Goal: Check status: Check status

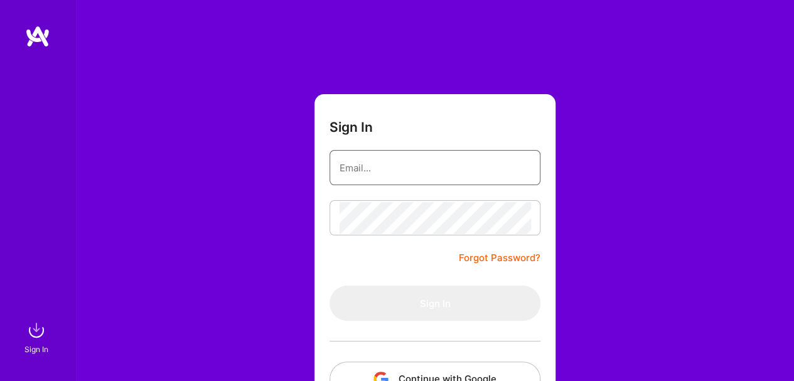
type input "[EMAIL_ADDRESS][DOMAIN_NAME]"
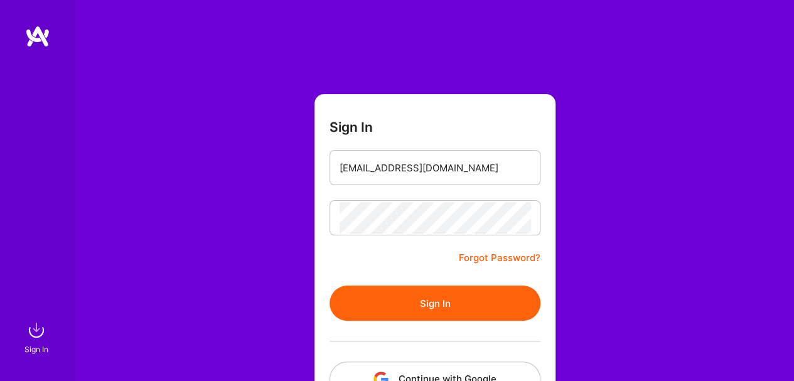
click at [446, 302] on button "Sign In" at bounding box center [435, 303] width 211 height 35
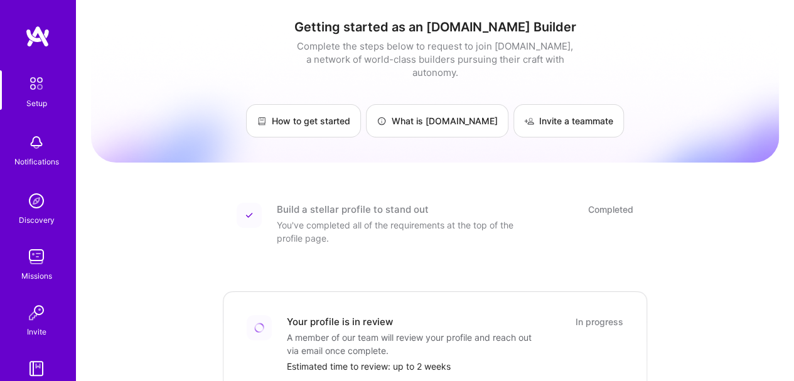
click at [28, 85] on img at bounding box center [36, 83] width 26 height 26
click at [31, 35] on img at bounding box center [37, 36] width 25 height 23
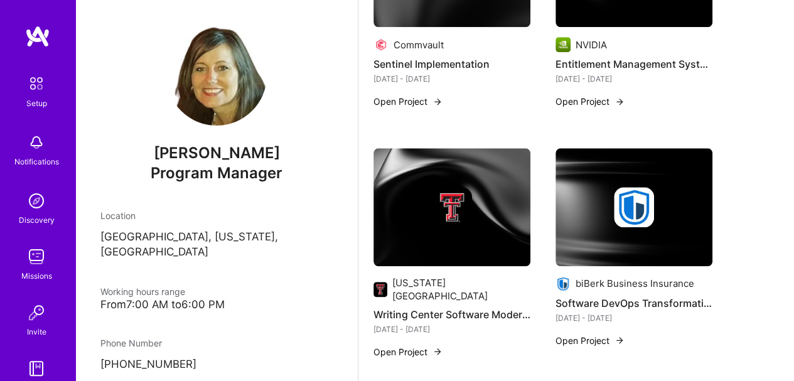
scroll to position [594, 0]
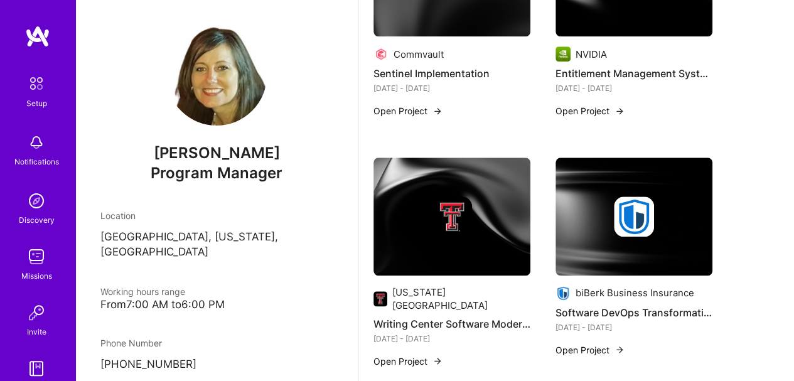
click at [791, 206] on div "Your profile is under review Thanks for requesting to join [DOMAIN_NAME]. We re…" at bounding box center [576, 269] width 436 height 1627
drag, startPoint x: 791, startPoint y: 206, endPoint x: 792, endPoint y: 171, distance: 34.5
click at [792, 171] on div "Your profile is under review Thanks for requesting to join [DOMAIN_NAME]. We re…" at bounding box center [576, 269] width 436 height 1627
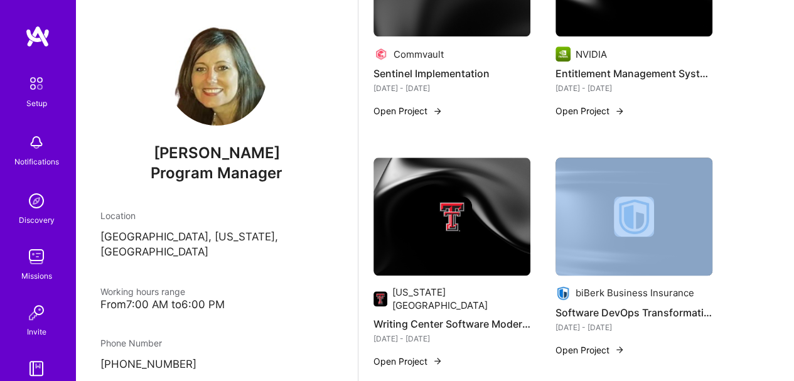
click at [792, 171] on div "Your profile is under review Thanks for requesting to join [DOMAIN_NAME]. We re…" at bounding box center [576, 269] width 436 height 1627
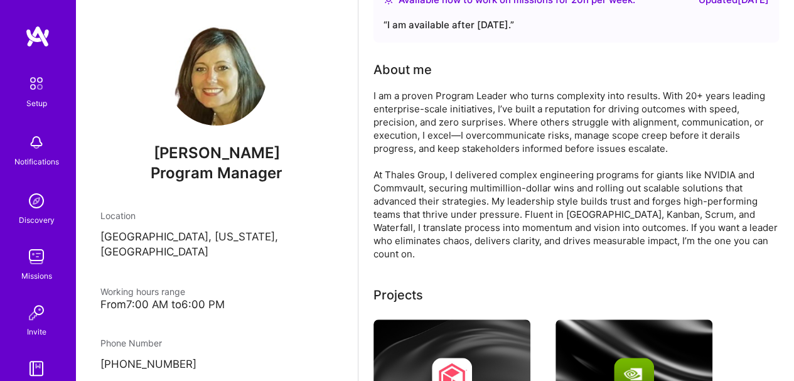
scroll to position [0, 0]
